Goal: Use online tool/utility

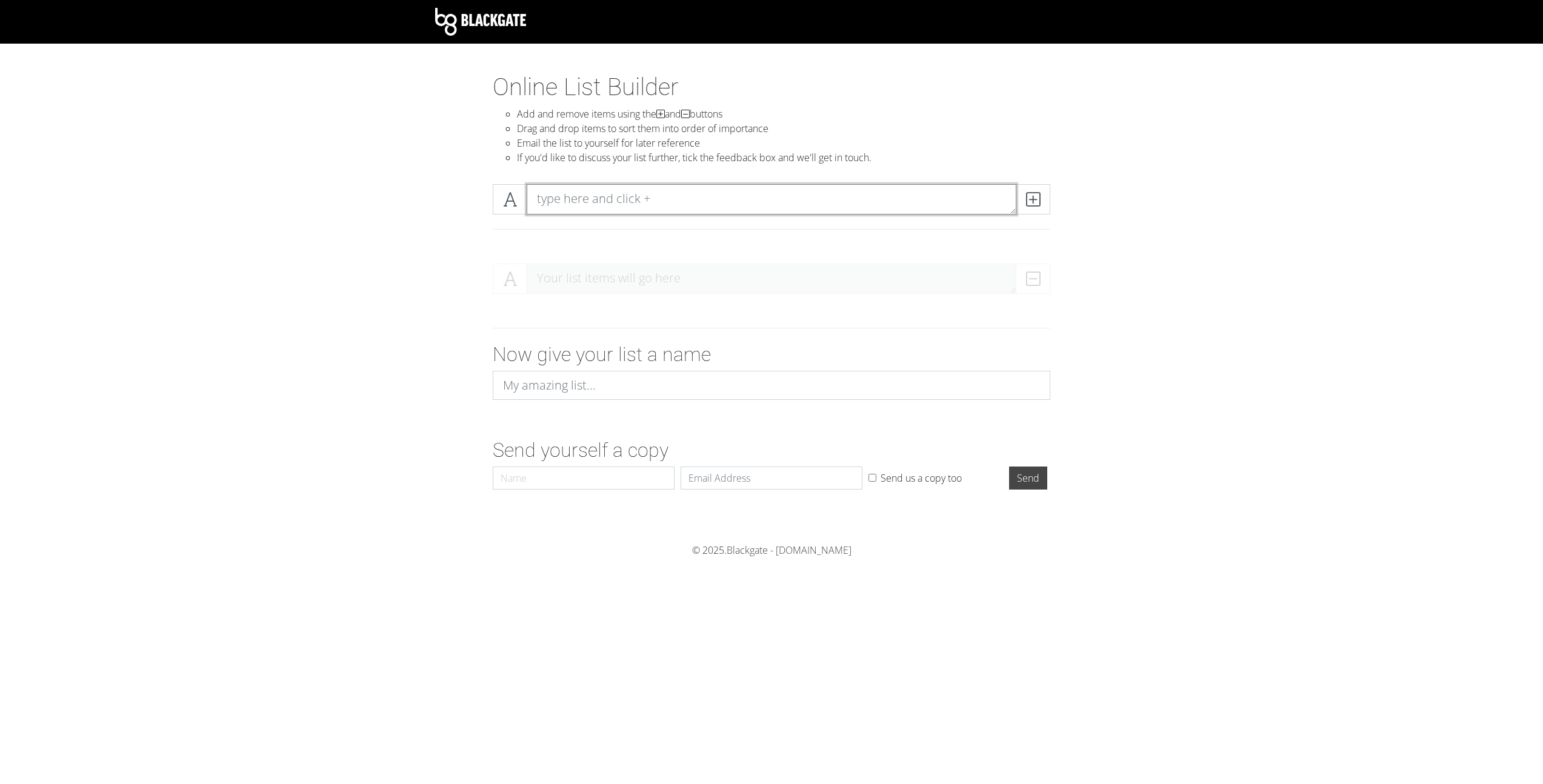
click at [594, 201] on textarea at bounding box center [772, 199] width 490 height 31
click at [562, 384] on input at bounding box center [771, 385] width 558 height 29
type input "2025 FFF DRAFT ORDER"
click at [595, 281] on div "Your list items will go here" at bounding box center [771, 284] width 558 height 40
click at [608, 198] on textarea at bounding box center [772, 199] width 490 height 31
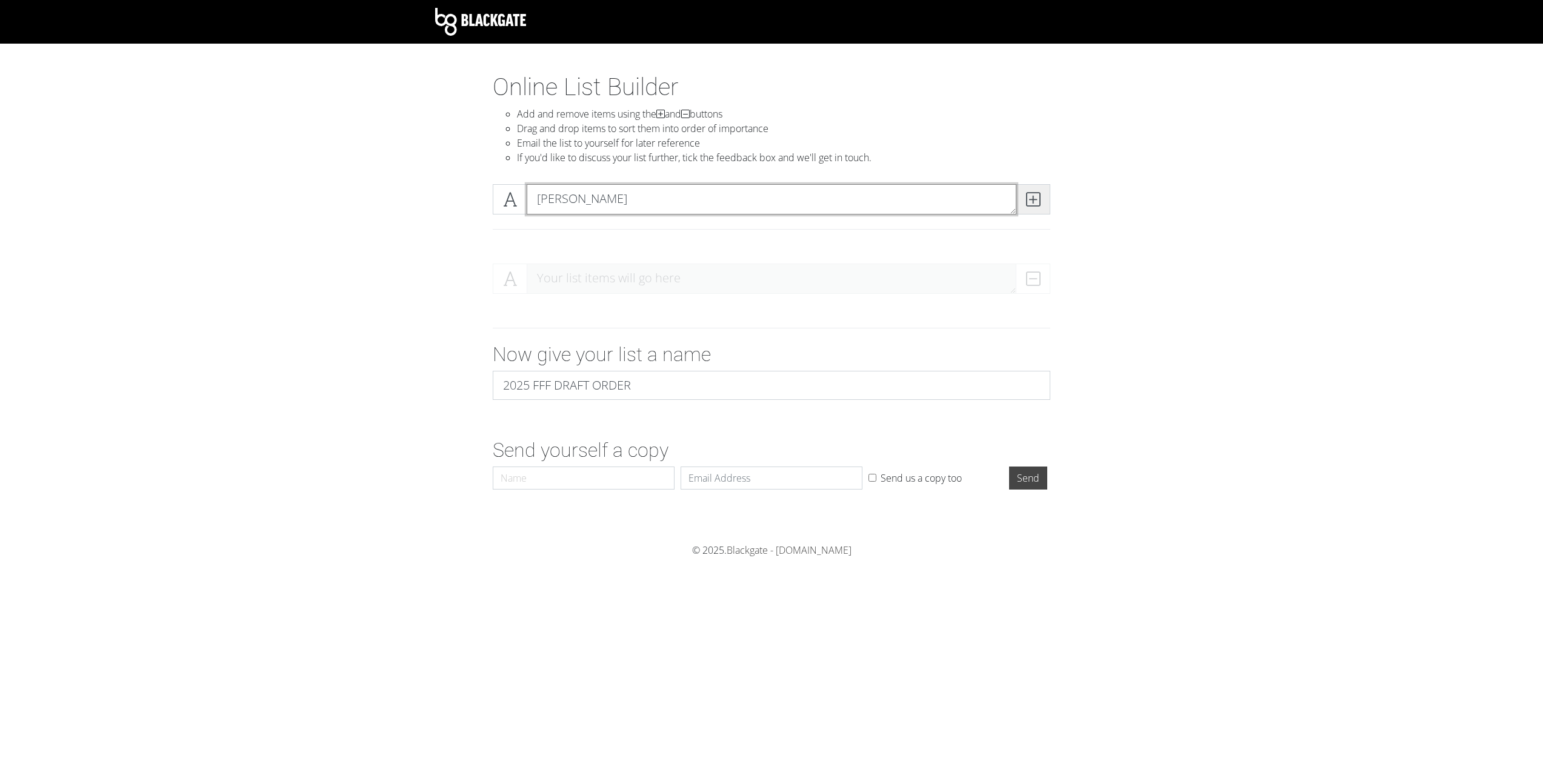
type textarea "[PERSON_NAME]"
click at [1026, 195] on icon at bounding box center [1032, 199] width 14 height 12
click at [508, 277] on icon at bounding box center [509, 278] width 14 height 12
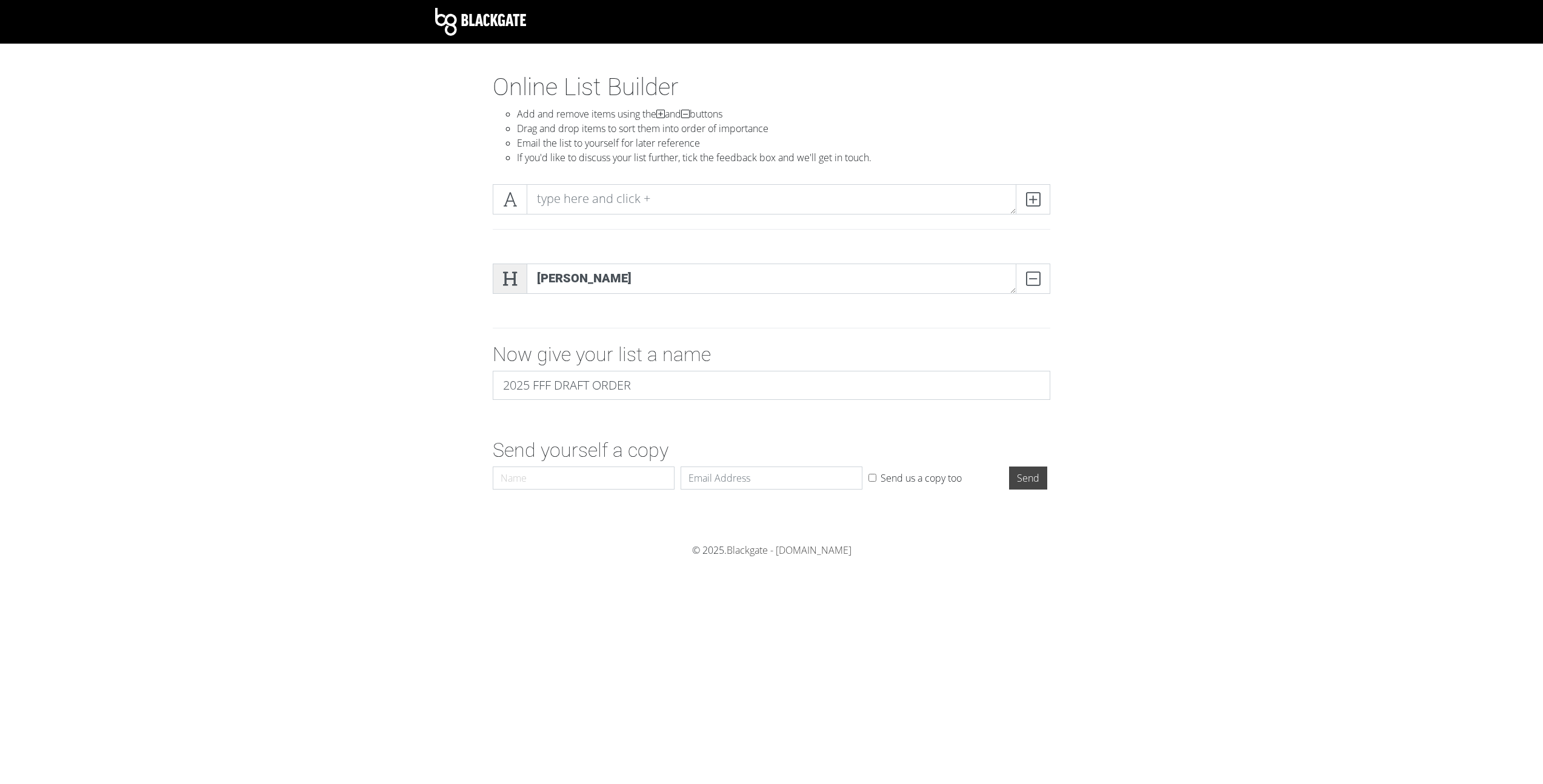
click at [510, 281] on icon at bounding box center [509, 278] width 14 height 12
click at [574, 201] on textarea at bounding box center [772, 199] width 490 height 31
type textarea "[PERSON_NAME]"
click at [1031, 198] on icon at bounding box center [1032, 199] width 14 height 12
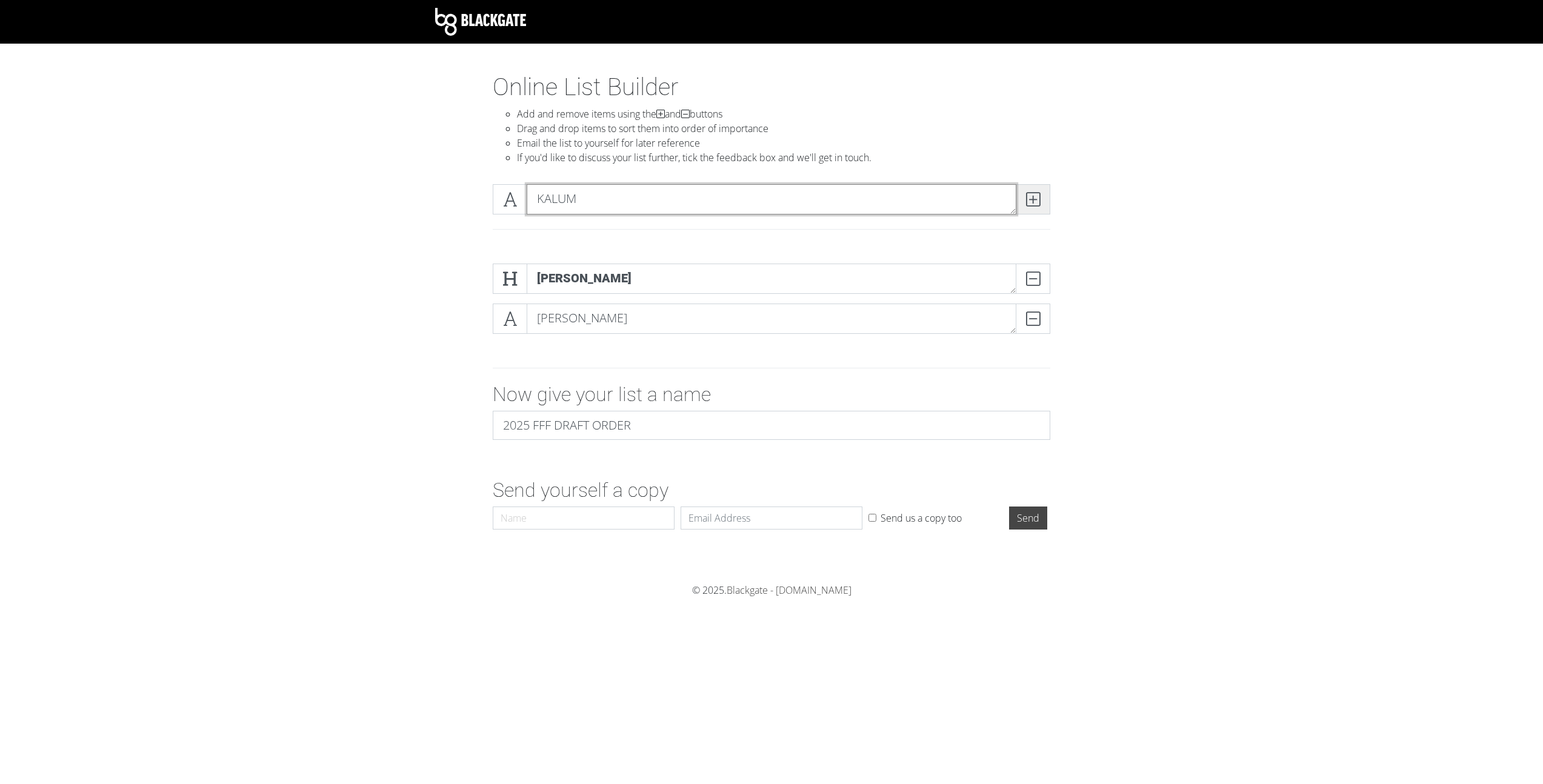
type textarea "KALUM"
click at [1032, 199] on icon at bounding box center [1032, 199] width 14 height 12
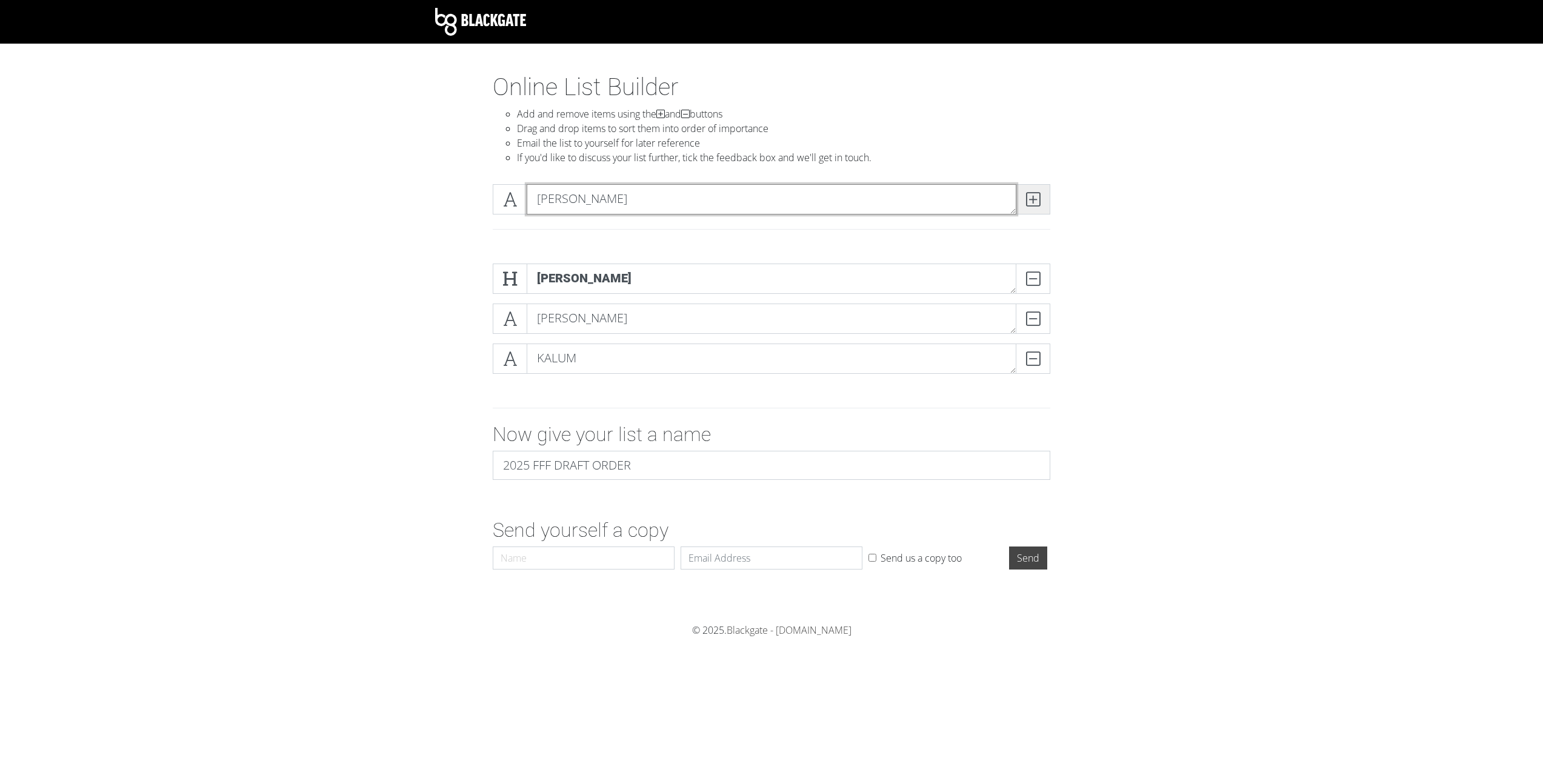
type textarea "[PERSON_NAME]"
click at [1033, 205] on icon at bounding box center [1032, 199] width 14 height 12
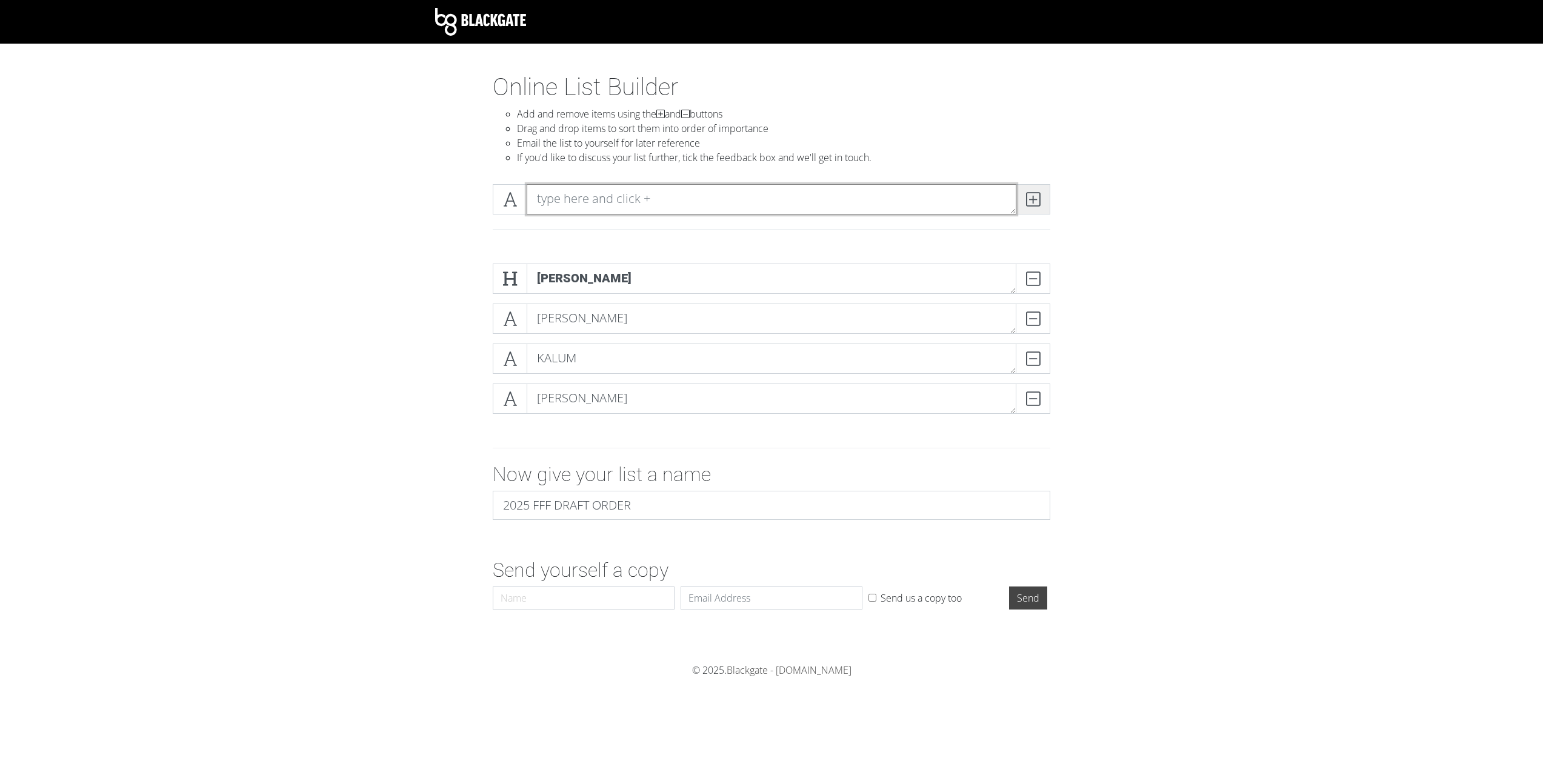
type textarea "S"
type textarea "[PERSON_NAME]"
click at [1038, 203] on icon at bounding box center [1032, 199] width 14 height 12
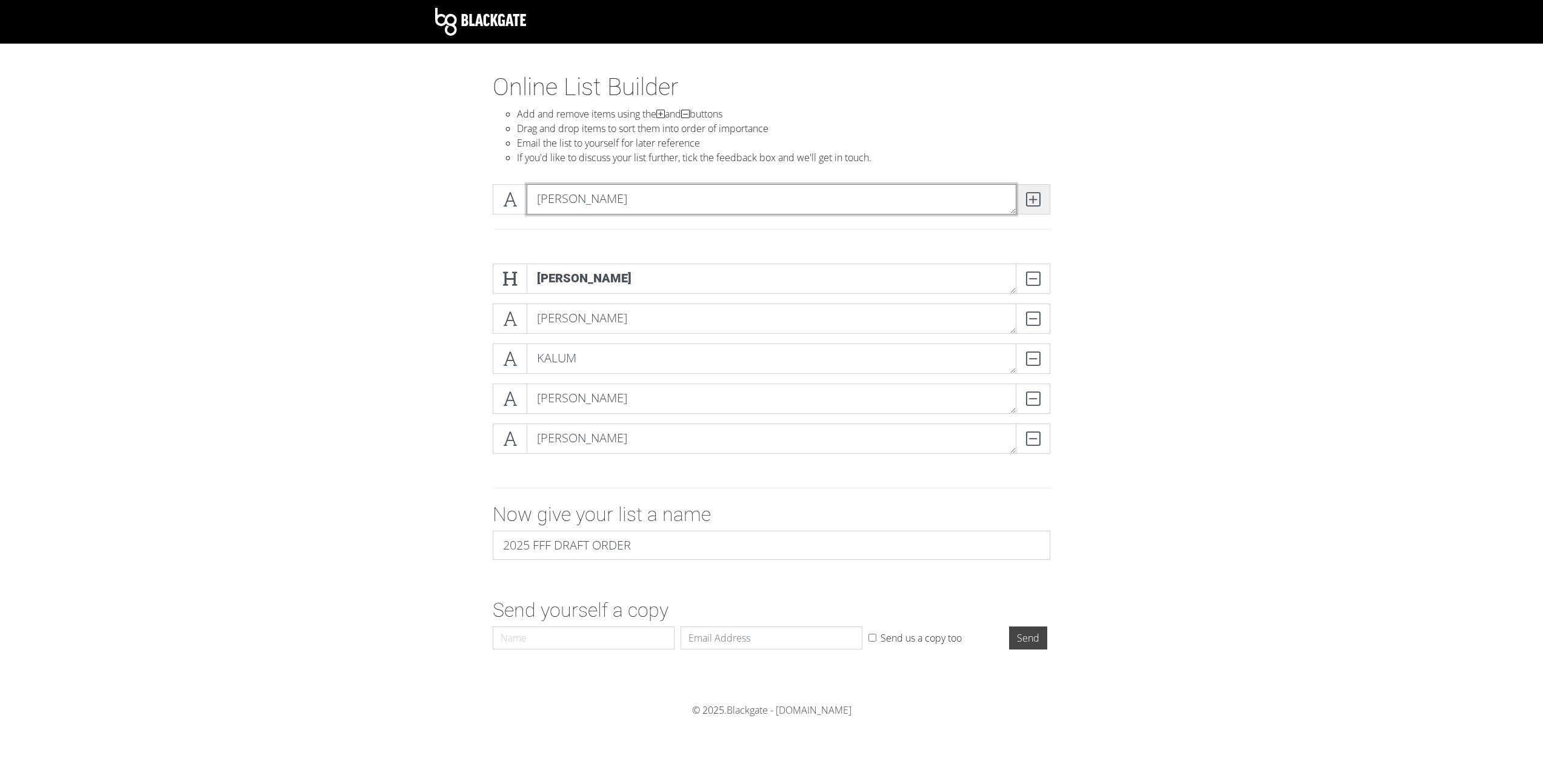
type textarea "[PERSON_NAME]"
click at [1028, 200] on icon at bounding box center [1032, 199] width 14 height 12
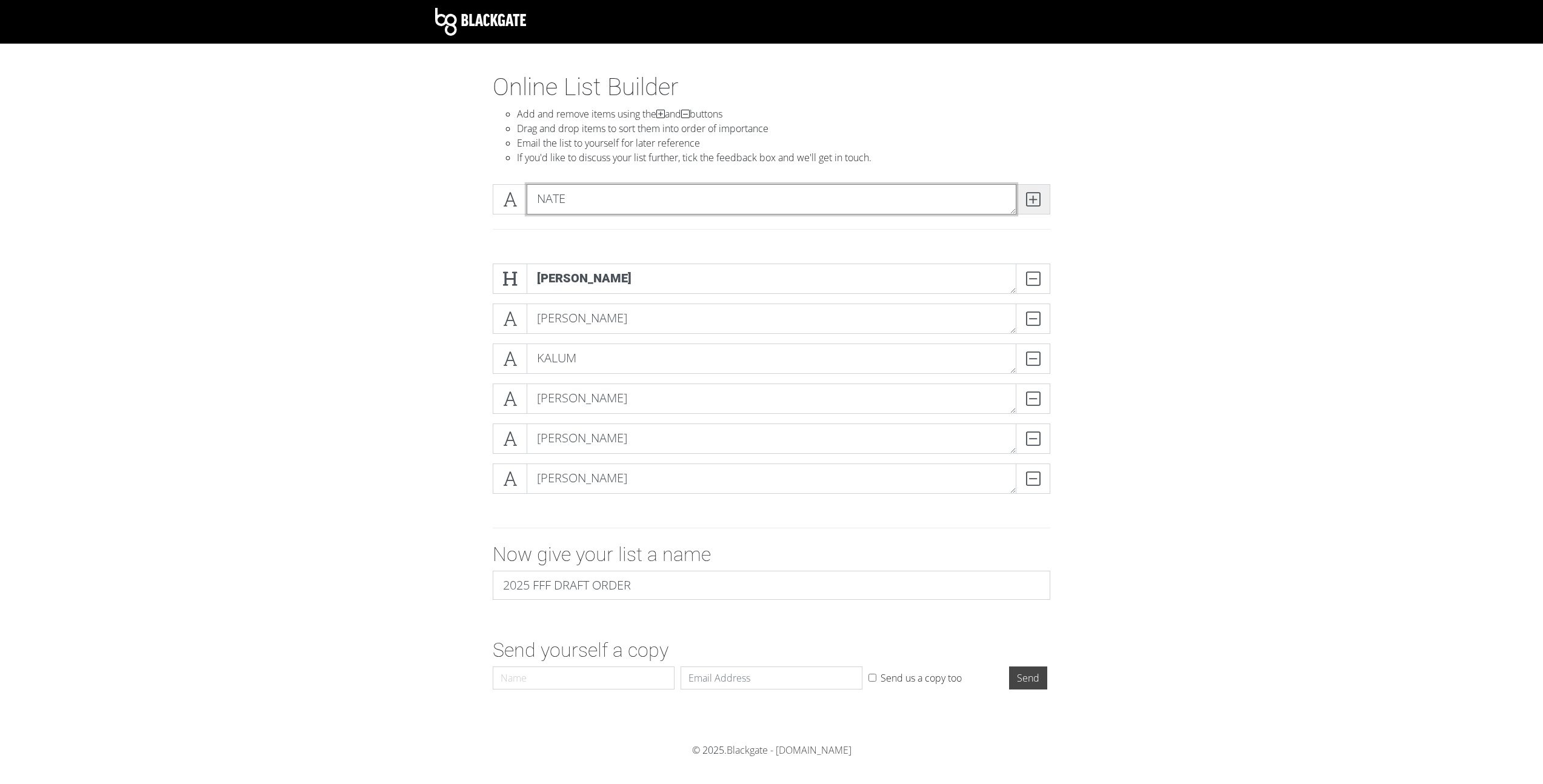
type textarea "NATE"
click at [1038, 200] on icon at bounding box center [1032, 199] width 14 height 12
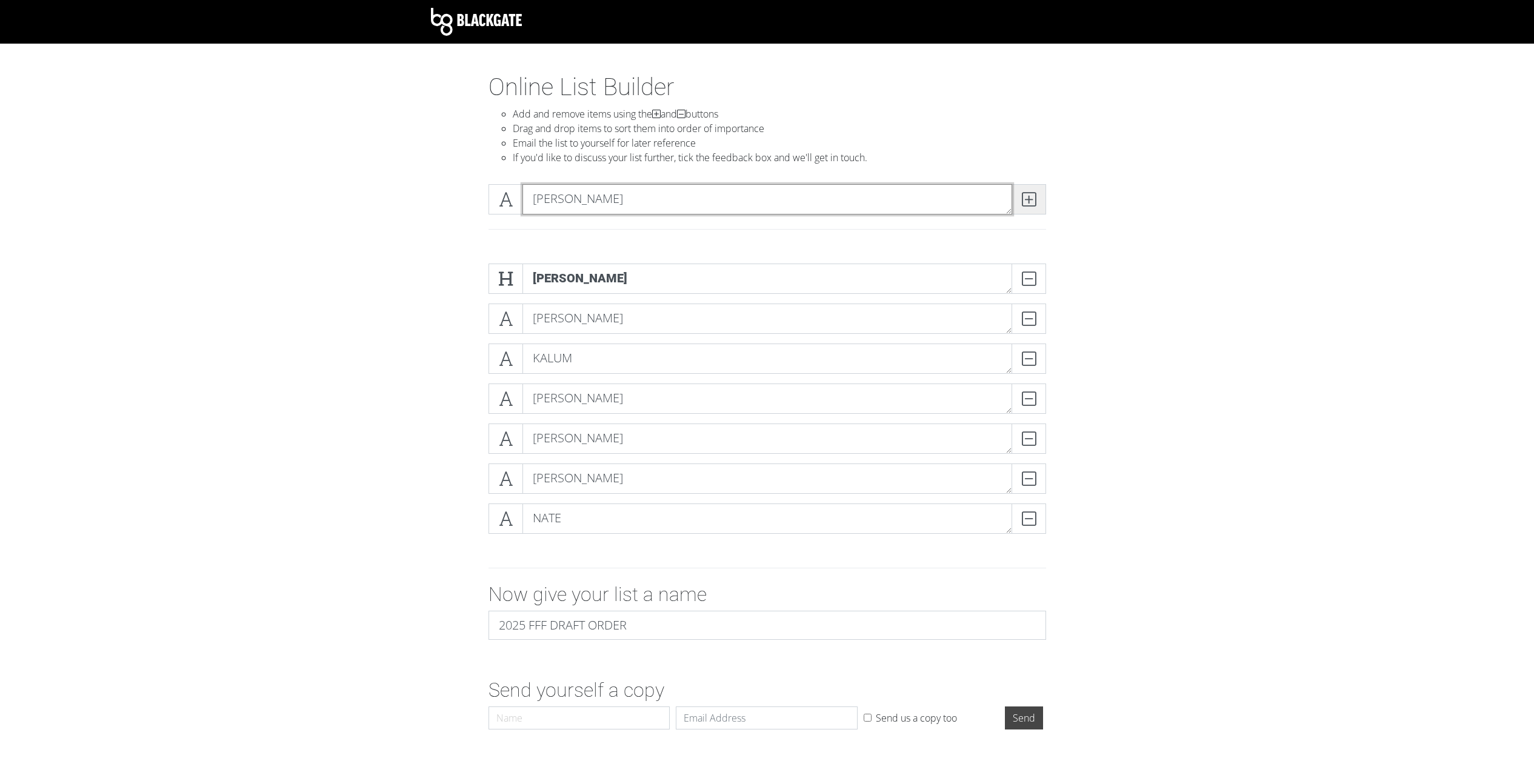
type textarea "[PERSON_NAME]"
click at [1036, 195] on span at bounding box center [1028, 199] width 35 height 31
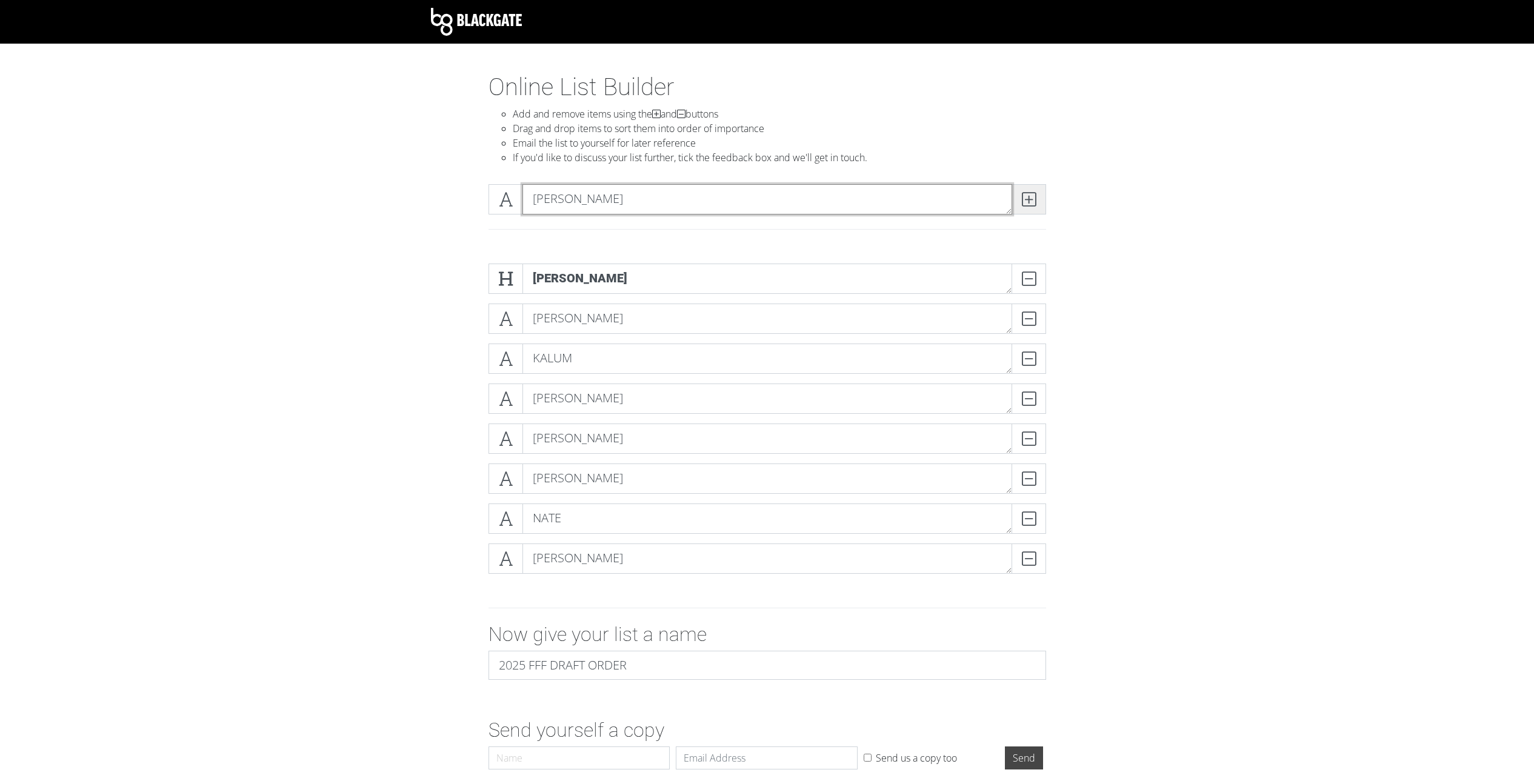
type textarea "[PERSON_NAME]"
click at [1026, 198] on icon at bounding box center [1028, 199] width 14 height 12
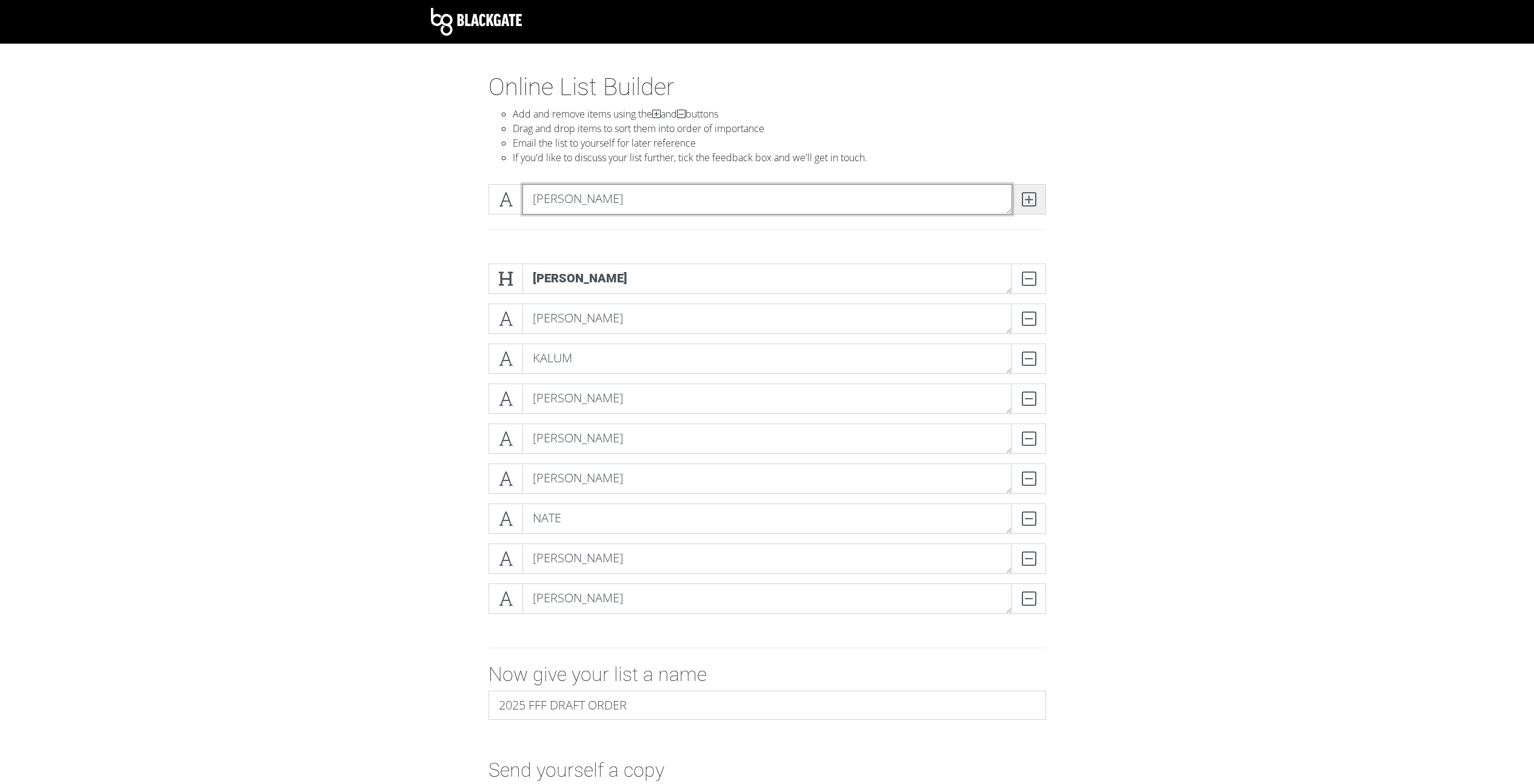
type textarea "[PERSON_NAME]"
click at [1023, 199] on icon at bounding box center [1028, 199] width 14 height 12
type textarea "[PERSON_NAME]"
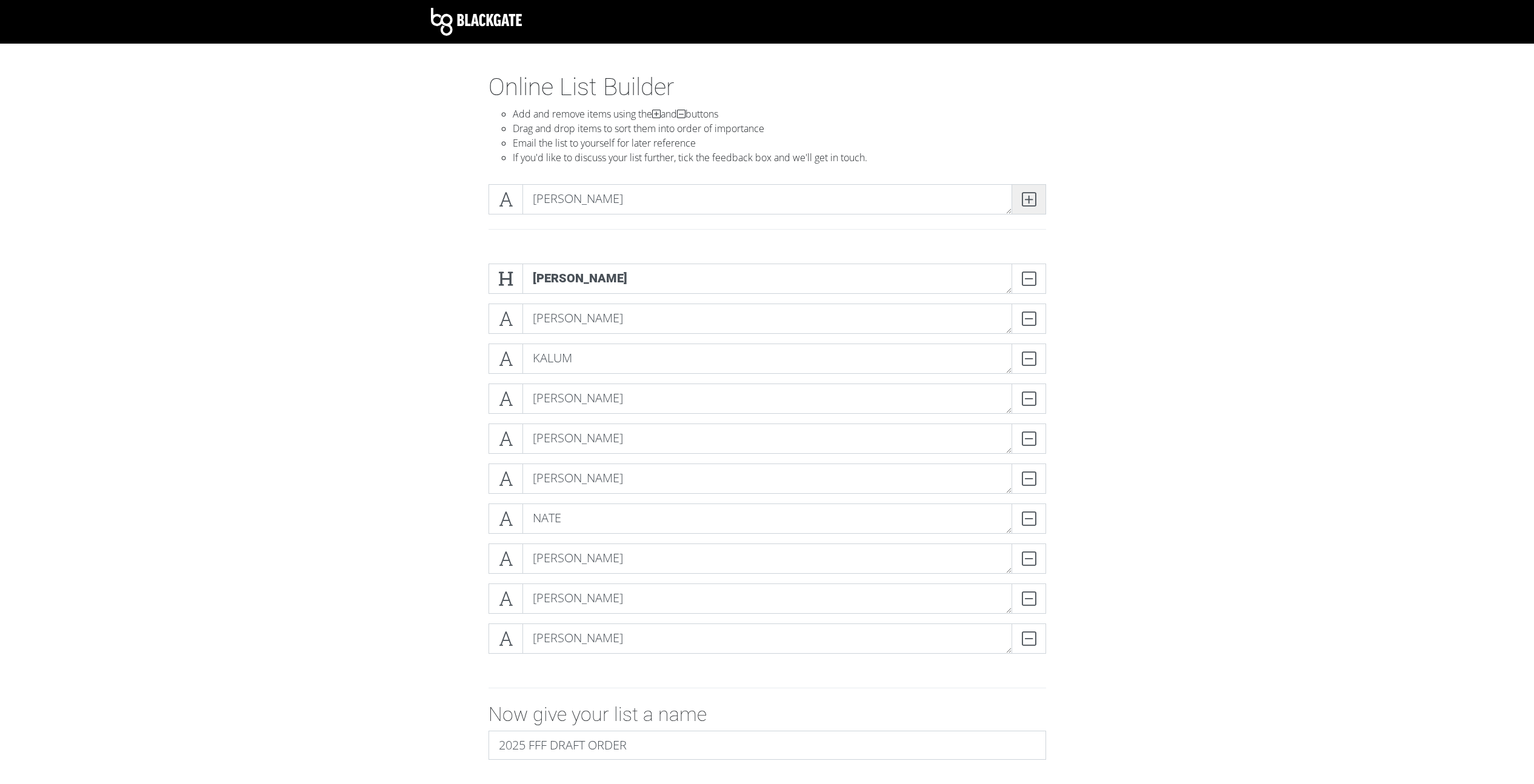
click at [1023, 203] on icon at bounding box center [1028, 199] width 14 height 12
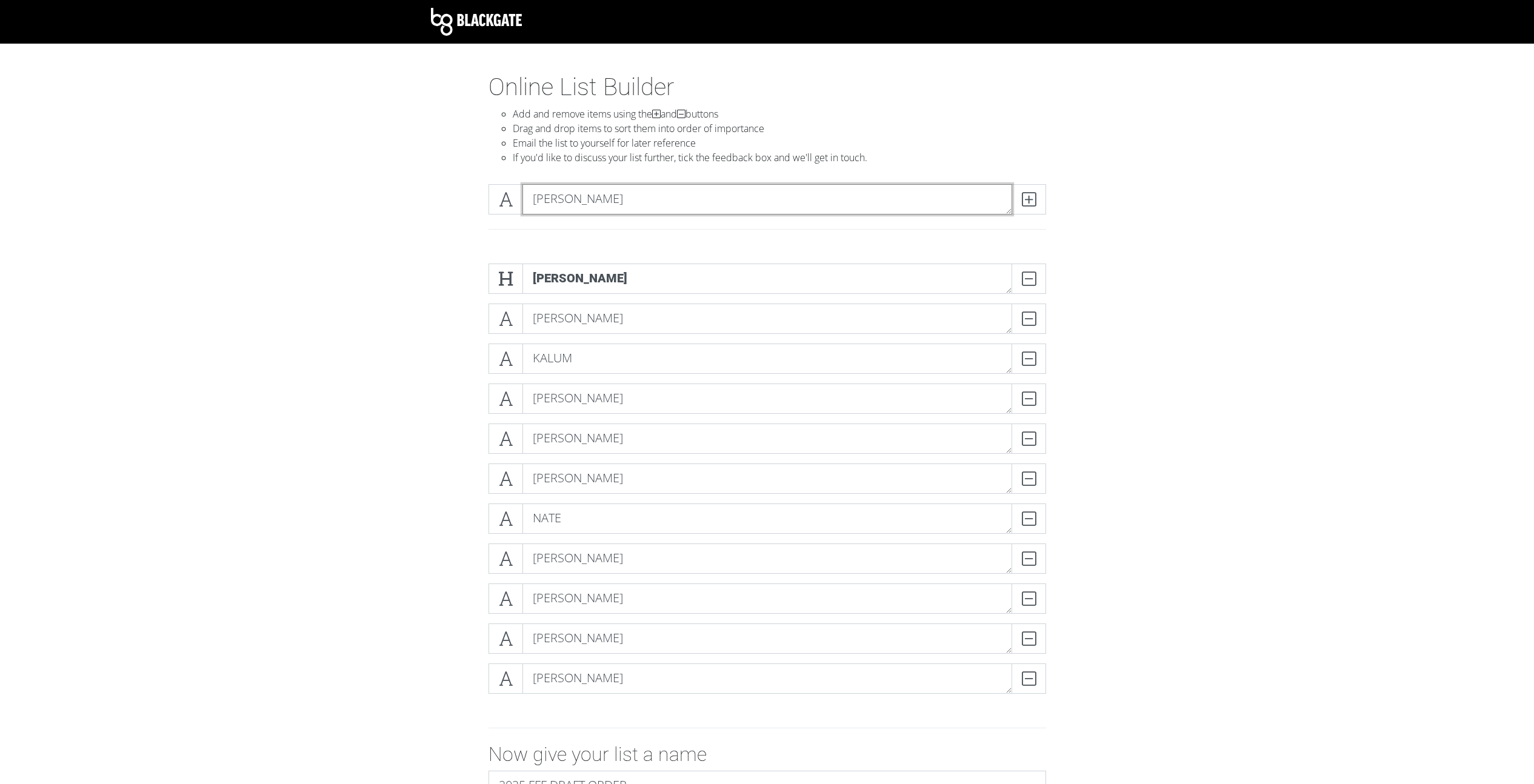
type textarea "[PERSON_NAME]"
click at [500, 643] on icon at bounding box center [505, 638] width 14 height 12
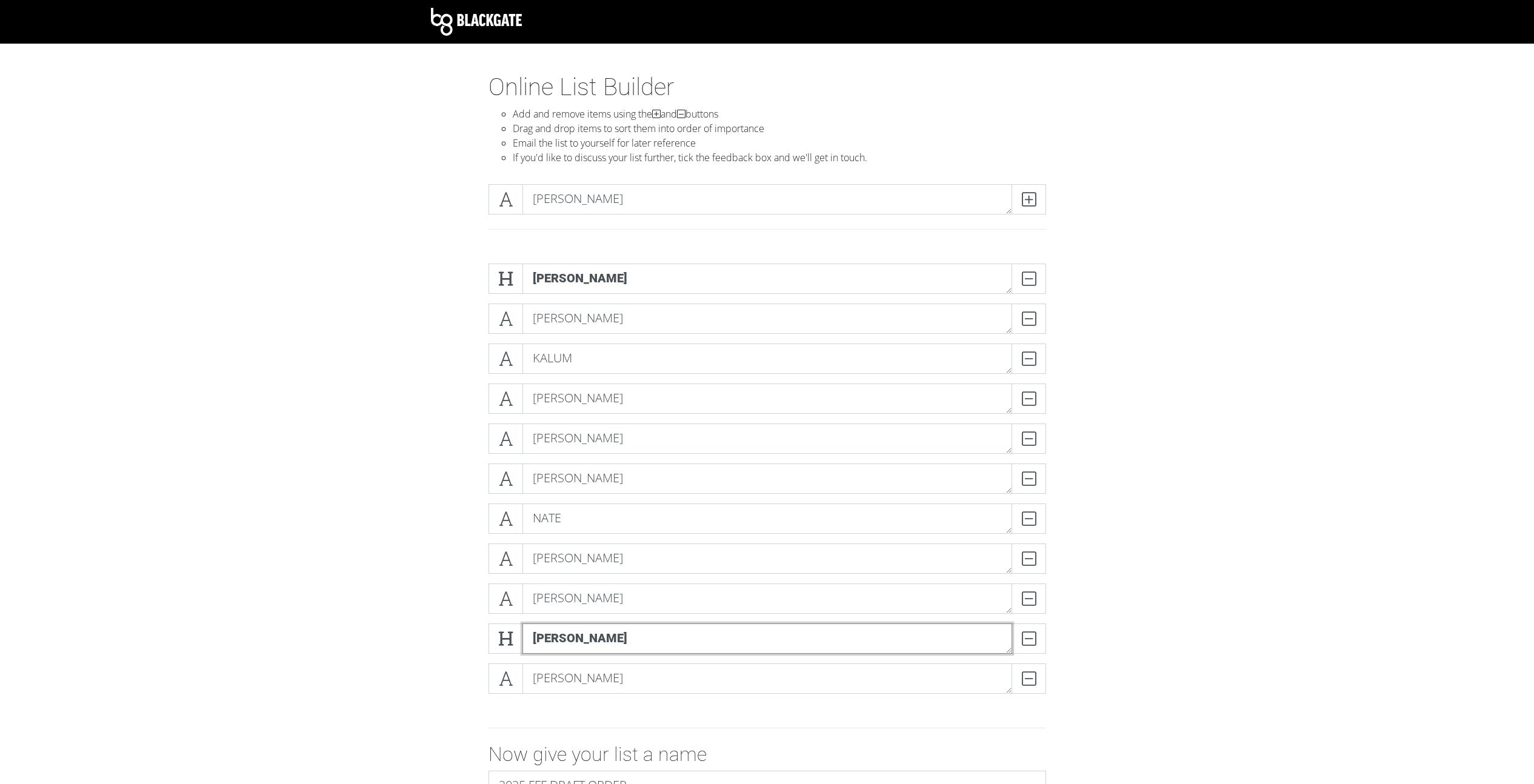
click at [570, 638] on textarea "[PERSON_NAME]" at bounding box center [767, 638] width 490 height 31
type textarea "[DEMOGRAPHIC_DATA]"
click at [500, 684] on icon at bounding box center [505, 678] width 14 height 12
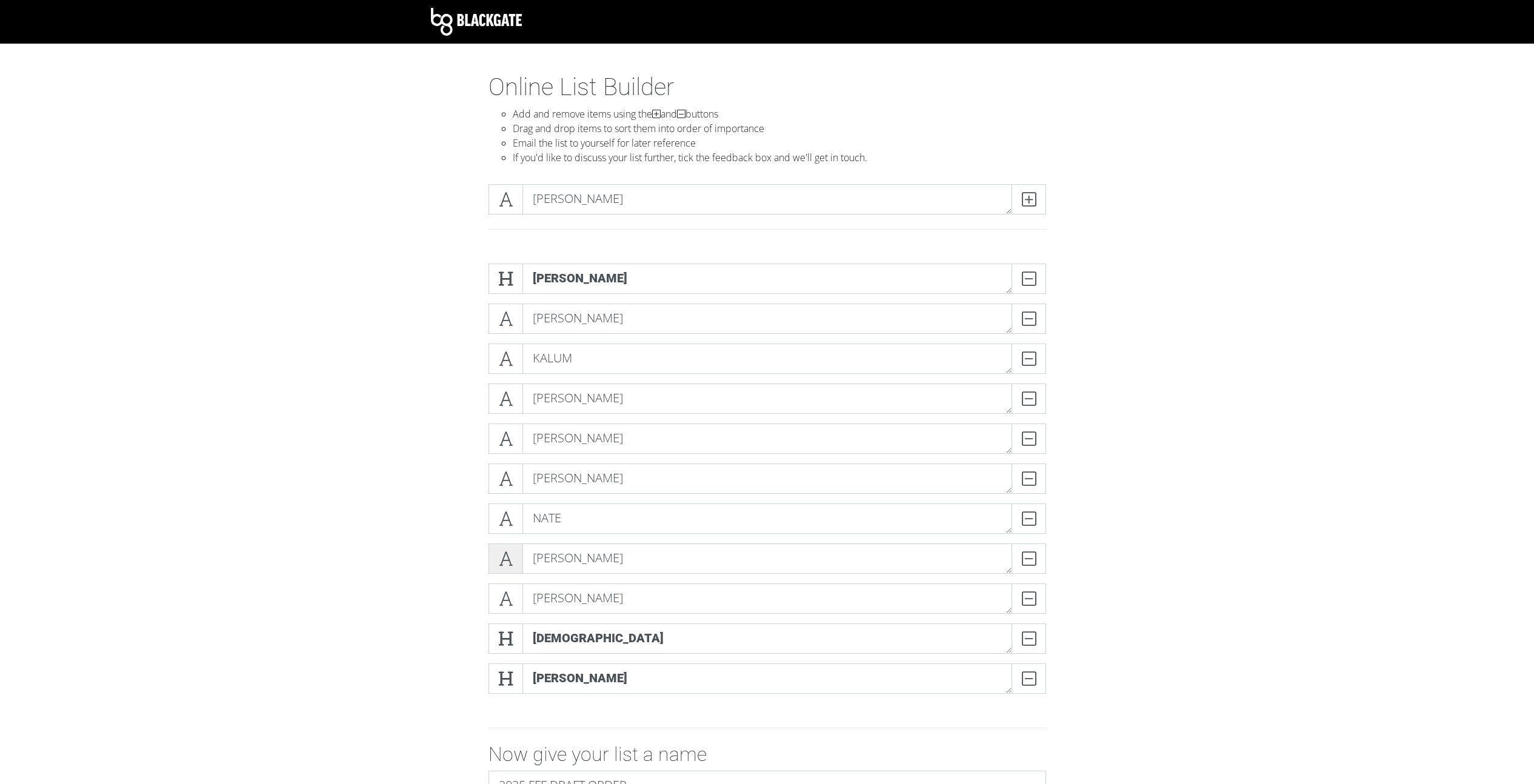
click at [501, 556] on icon at bounding box center [505, 558] width 14 height 12
click at [506, 593] on icon at bounding box center [505, 598] width 14 height 12
click at [507, 515] on icon at bounding box center [505, 518] width 14 height 12
click at [507, 478] on icon at bounding box center [505, 478] width 14 height 12
click at [510, 440] on icon at bounding box center [505, 438] width 14 height 12
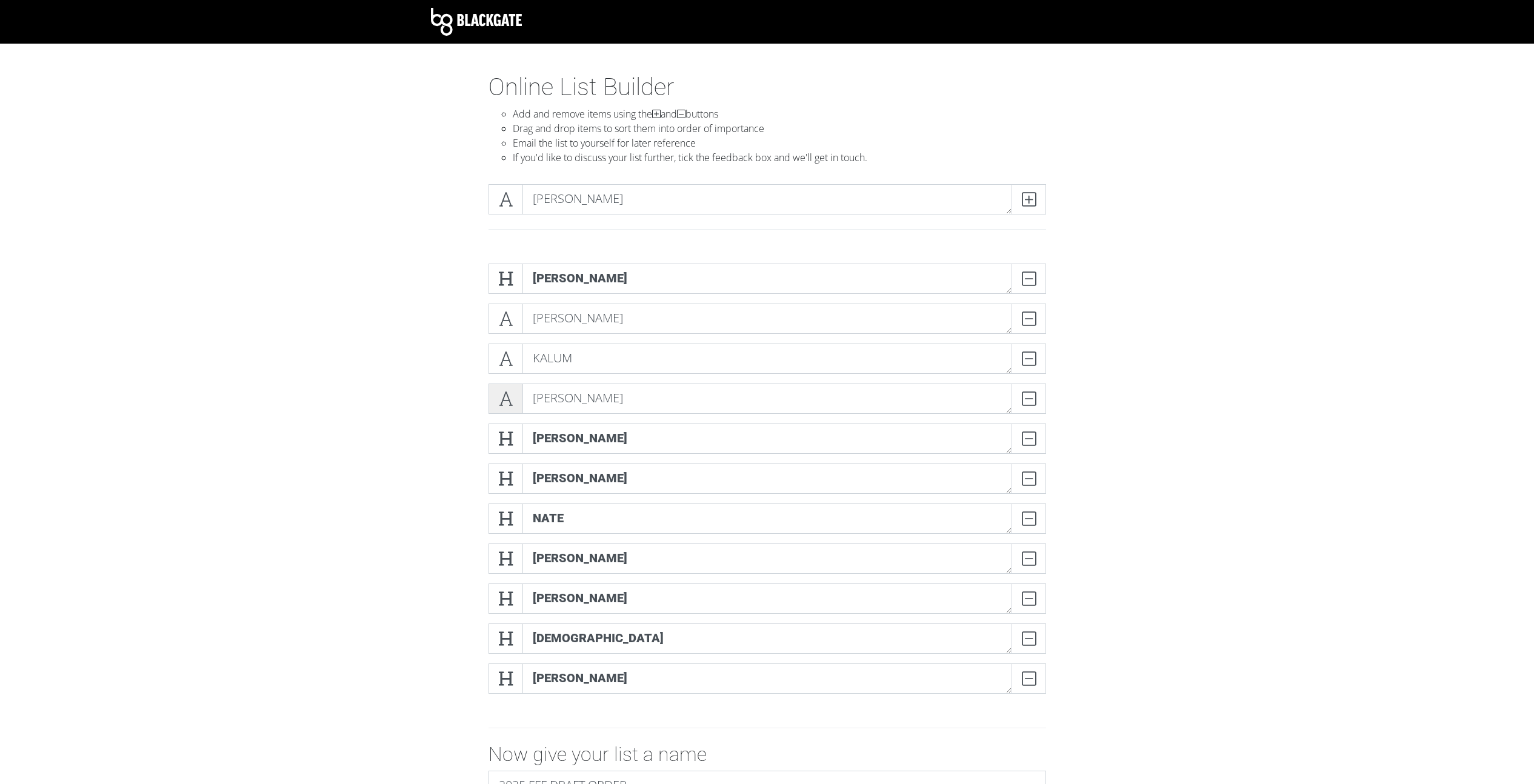
click at [504, 408] on span at bounding box center [505, 399] width 35 height 31
click at [502, 354] on icon at bounding box center [505, 358] width 14 height 12
click at [513, 323] on span at bounding box center [505, 318] width 35 height 31
click at [507, 207] on span at bounding box center [505, 199] width 35 height 31
click at [1028, 200] on icon at bounding box center [1028, 199] width 14 height 12
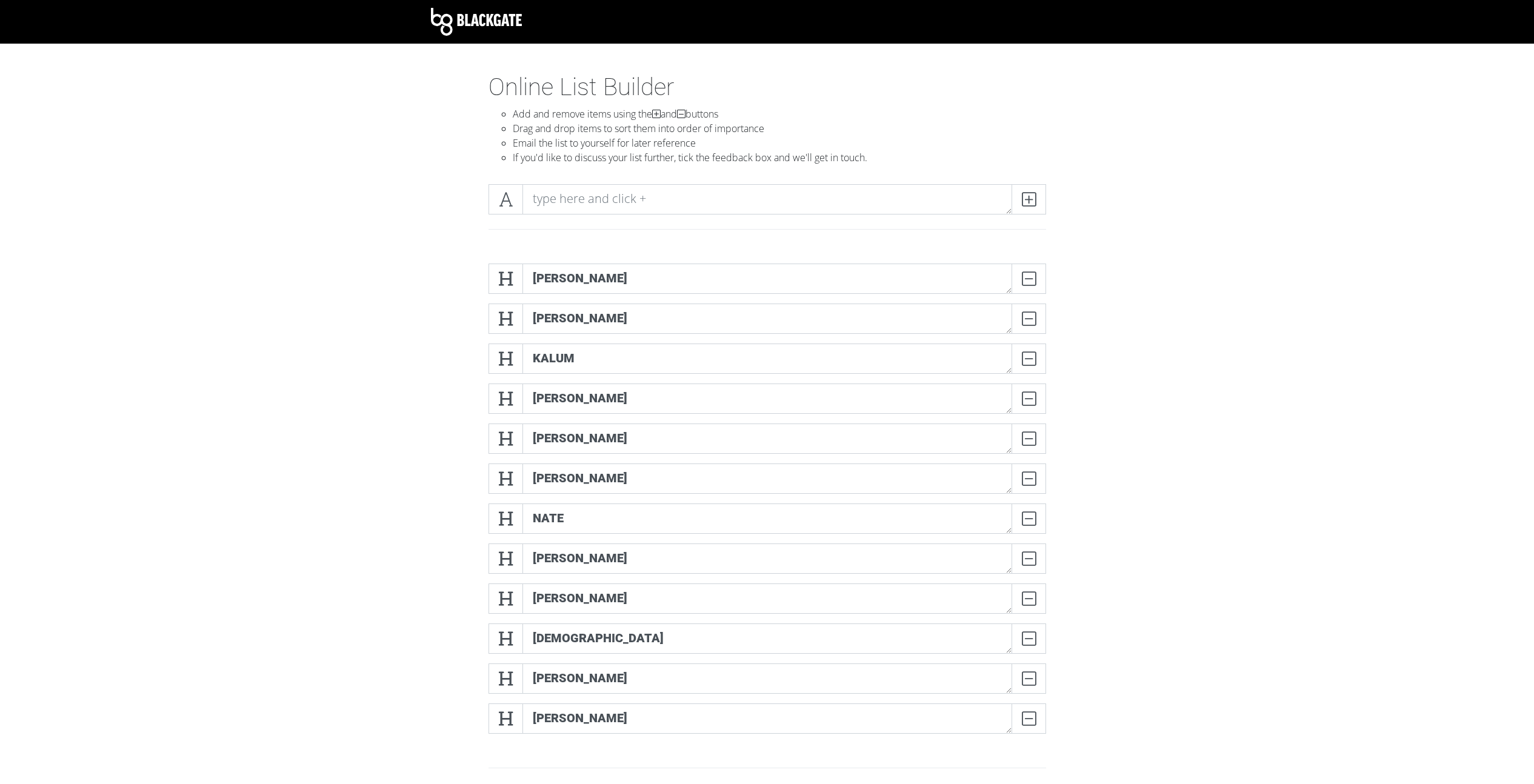
click at [1165, 268] on form "[PERSON_NAME] [PERSON_NAME] KALUM DELETE [PERSON_NAME] [PERSON_NAME] DELETE [PE…" at bounding box center [767, 594] width 1534 height 681
drag, startPoint x: 1009, startPoint y: 289, endPoint x: 1005, endPoint y: 272, distance: 17.5
click at [1005, 272] on textarea "[PERSON_NAME]" at bounding box center [767, 279] width 490 height 31
click at [509, 284] on icon at bounding box center [505, 278] width 14 height 12
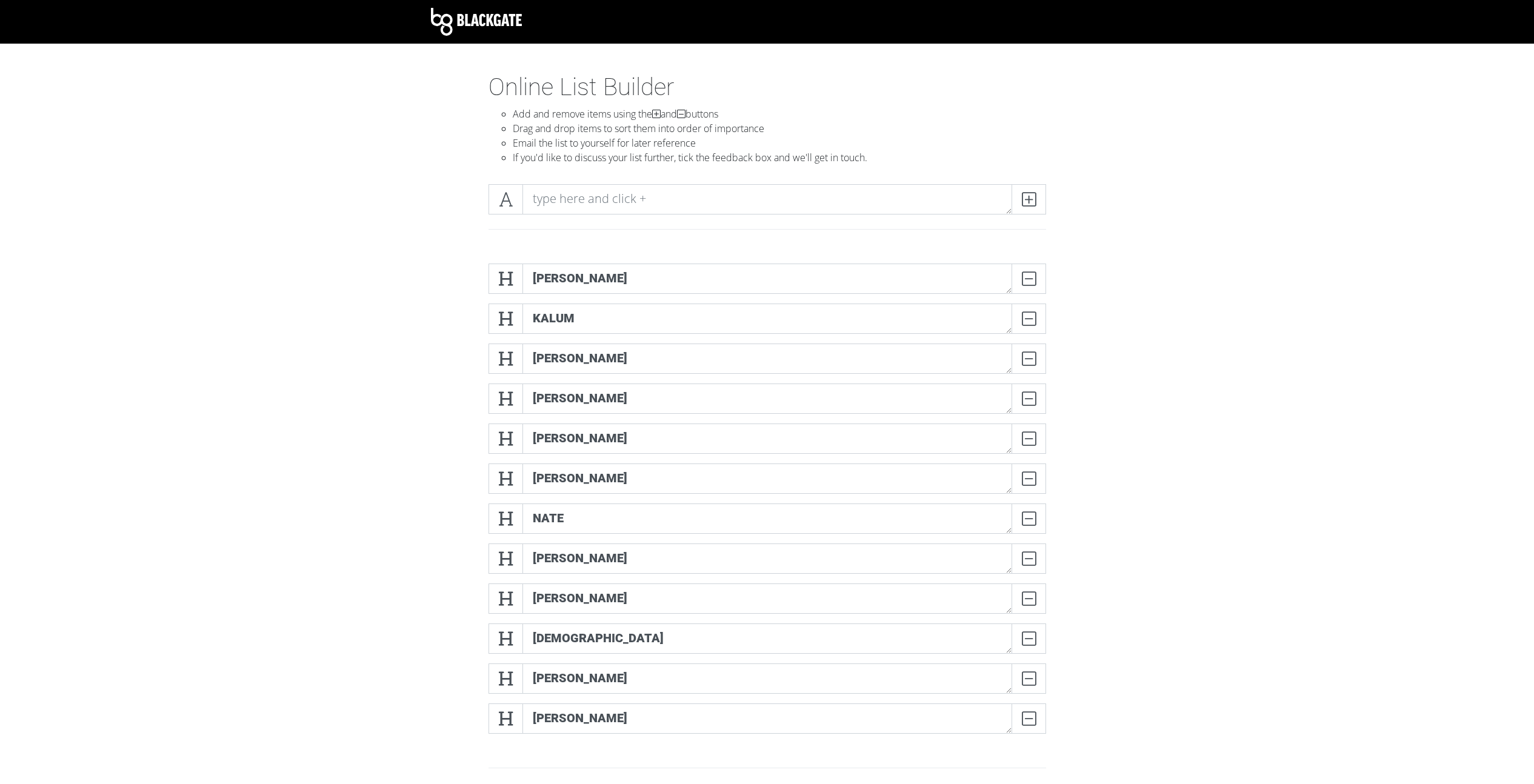
click at [1147, 333] on form "[PERSON_NAME] KALUM DELETE [PERSON_NAME] [PERSON_NAME] [PERSON_NAME] DELETE [PE…" at bounding box center [767, 594] width 1534 height 681
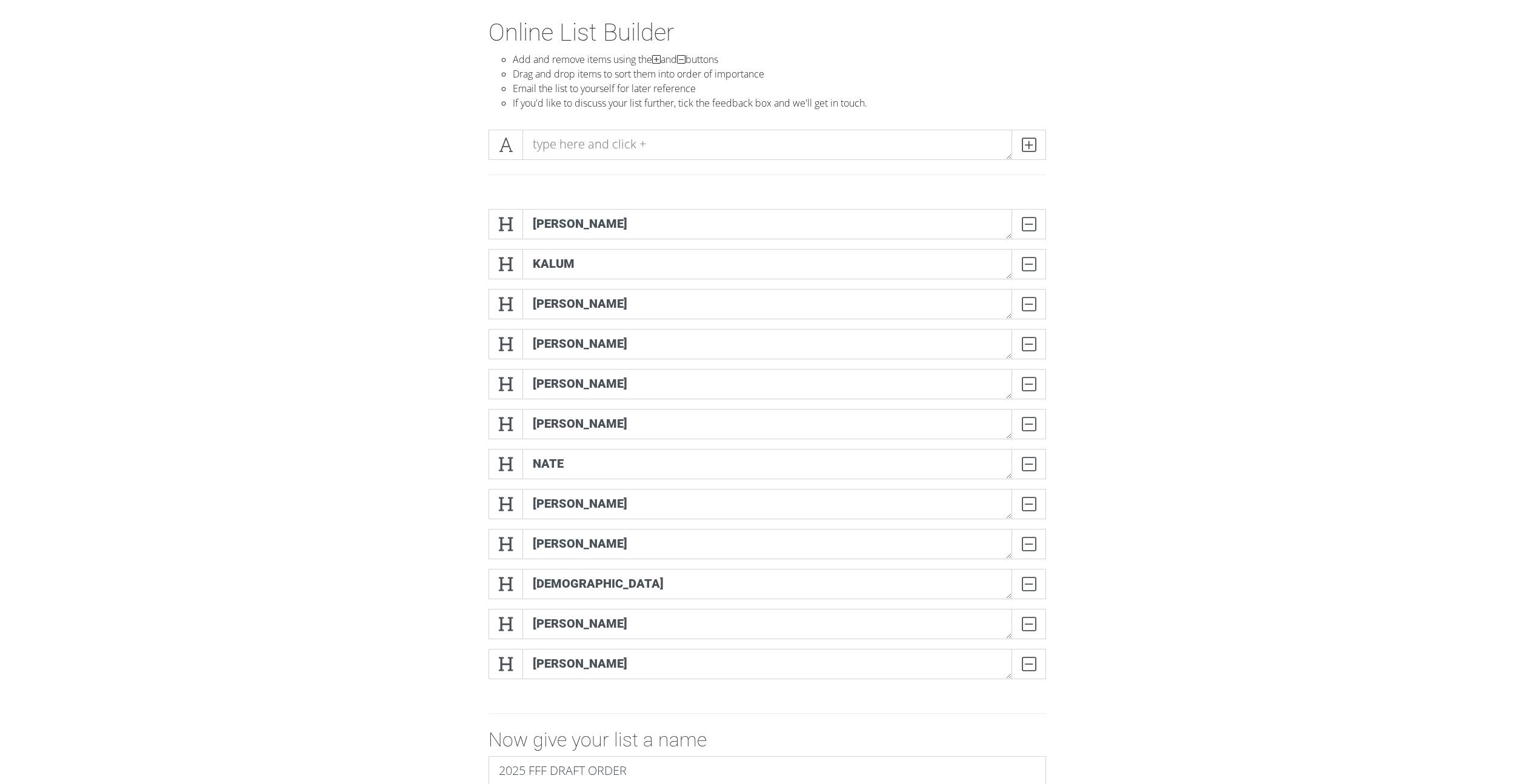
scroll to position [18, 0]
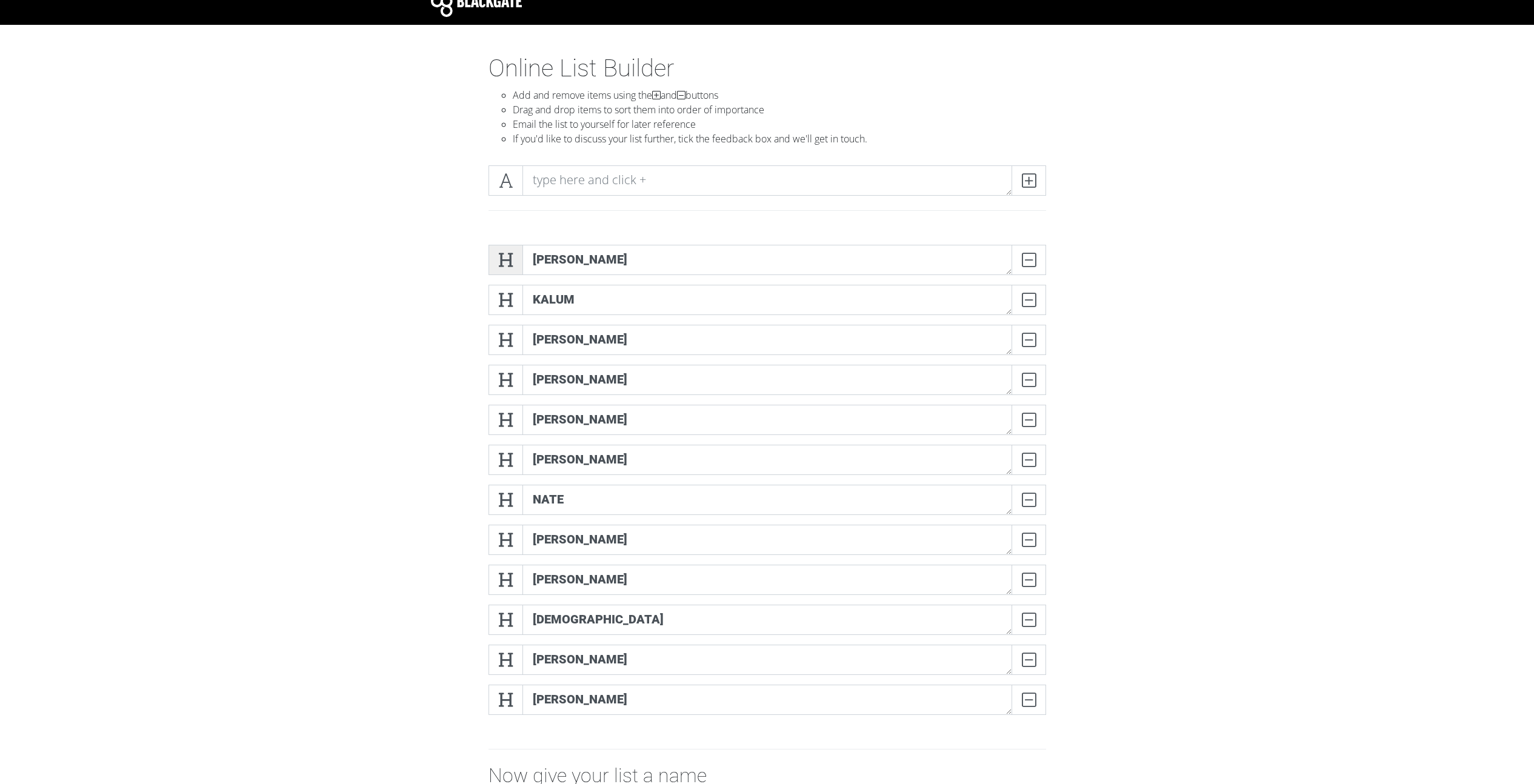
click at [512, 261] on span at bounding box center [505, 260] width 35 height 31
click at [515, 292] on span at bounding box center [505, 300] width 35 height 31
click at [509, 335] on icon at bounding box center [505, 339] width 14 height 12
click at [517, 386] on span at bounding box center [505, 380] width 35 height 31
click at [510, 418] on icon at bounding box center [505, 420] width 14 height 12
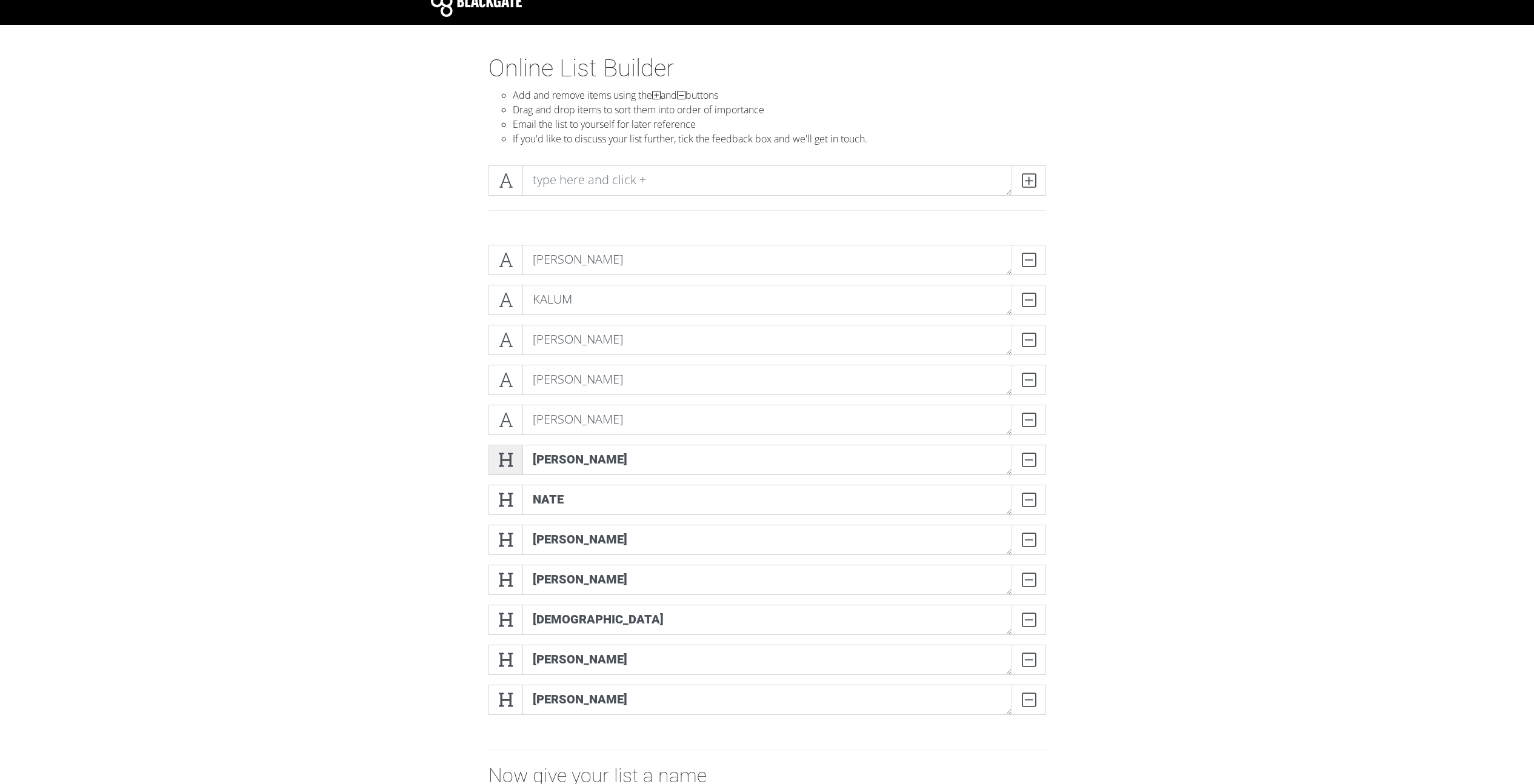
click at [520, 461] on span at bounding box center [505, 460] width 35 height 31
click at [519, 503] on span at bounding box center [505, 500] width 35 height 31
click at [517, 535] on span at bounding box center [505, 540] width 35 height 31
click at [515, 573] on span at bounding box center [505, 580] width 35 height 31
drag, startPoint x: 505, startPoint y: 616, endPoint x: 508, endPoint y: 659, distance: 43.1
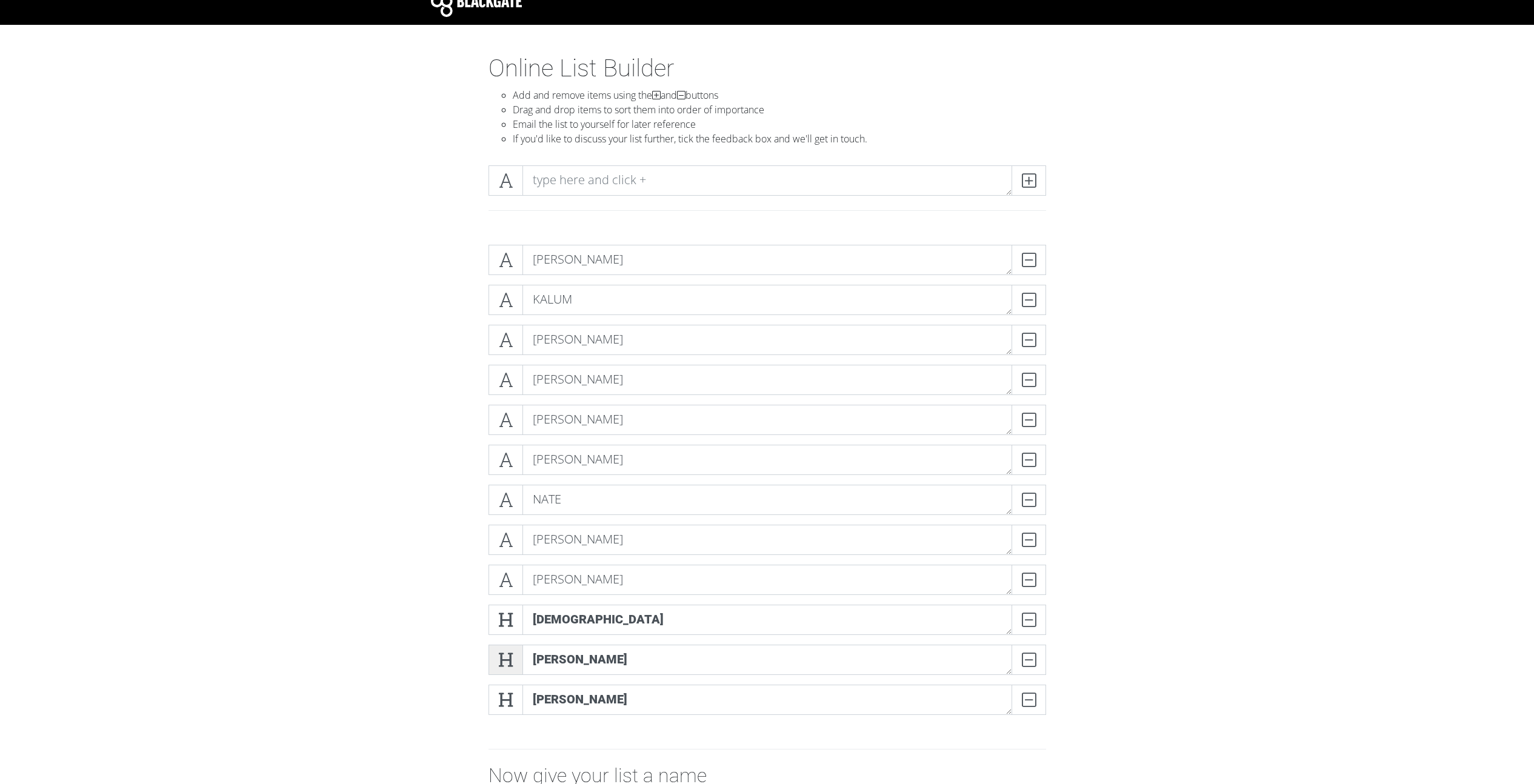
click at [505, 617] on icon at bounding box center [505, 619] width 14 height 12
drag, startPoint x: 508, startPoint y: 659, endPoint x: 508, endPoint y: 684, distance: 25.0
click at [508, 660] on icon at bounding box center [505, 659] width 14 height 12
click at [508, 695] on icon at bounding box center [505, 700] width 14 height 12
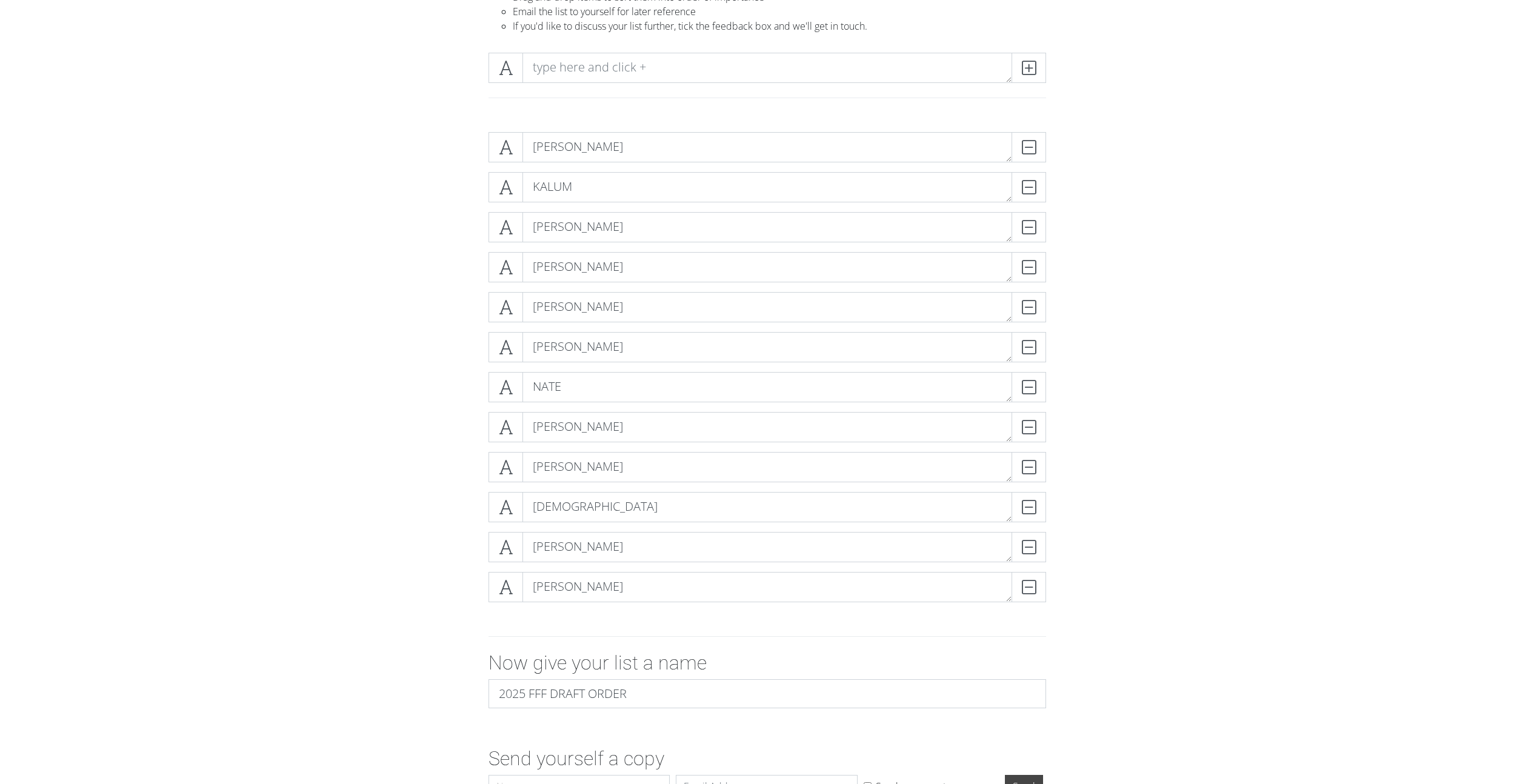
scroll to position [213, 0]
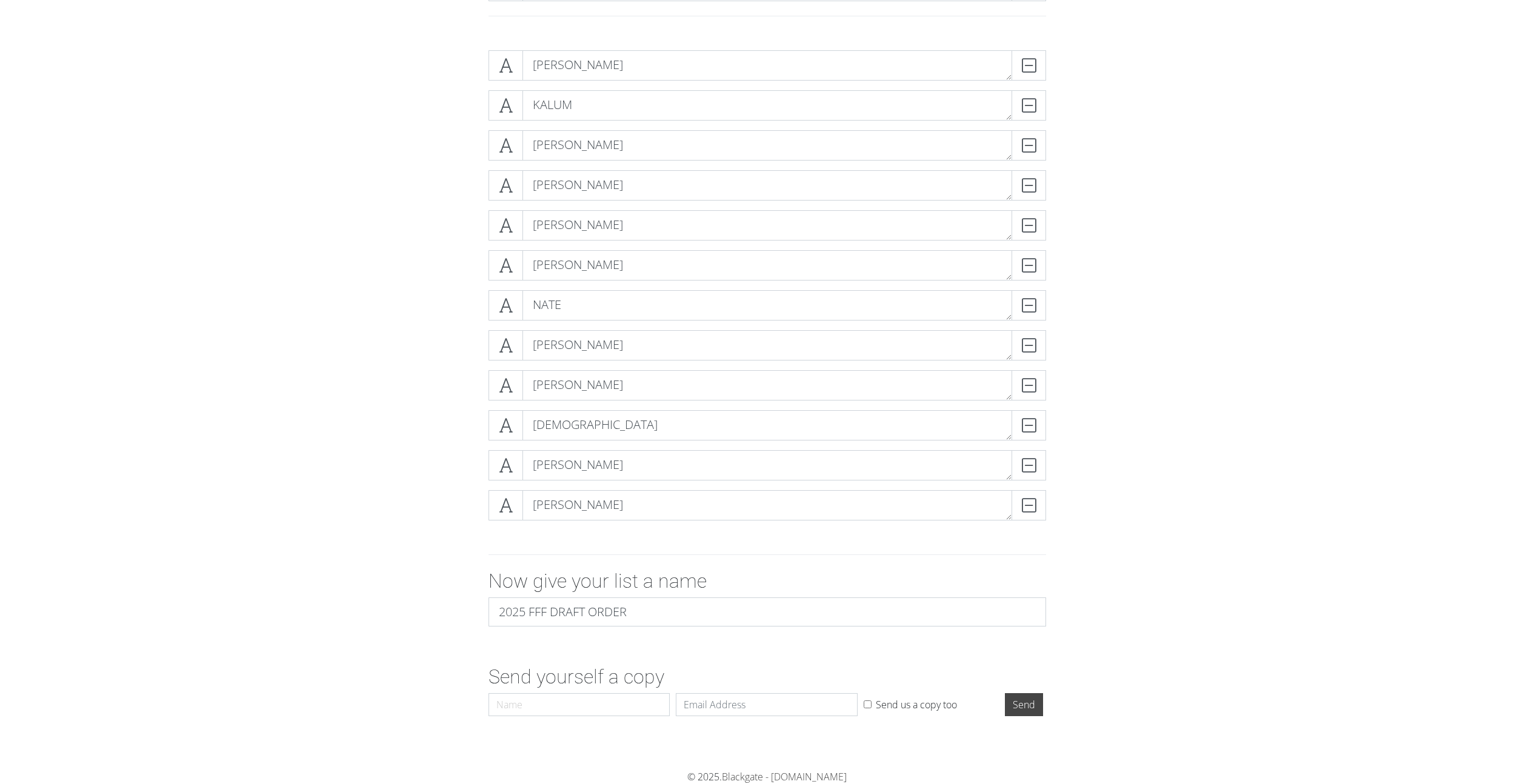
drag, startPoint x: 824, startPoint y: 65, endPoint x: 1014, endPoint y: 2, distance: 200.2
